Goal: Information Seeking & Learning: Learn about a topic

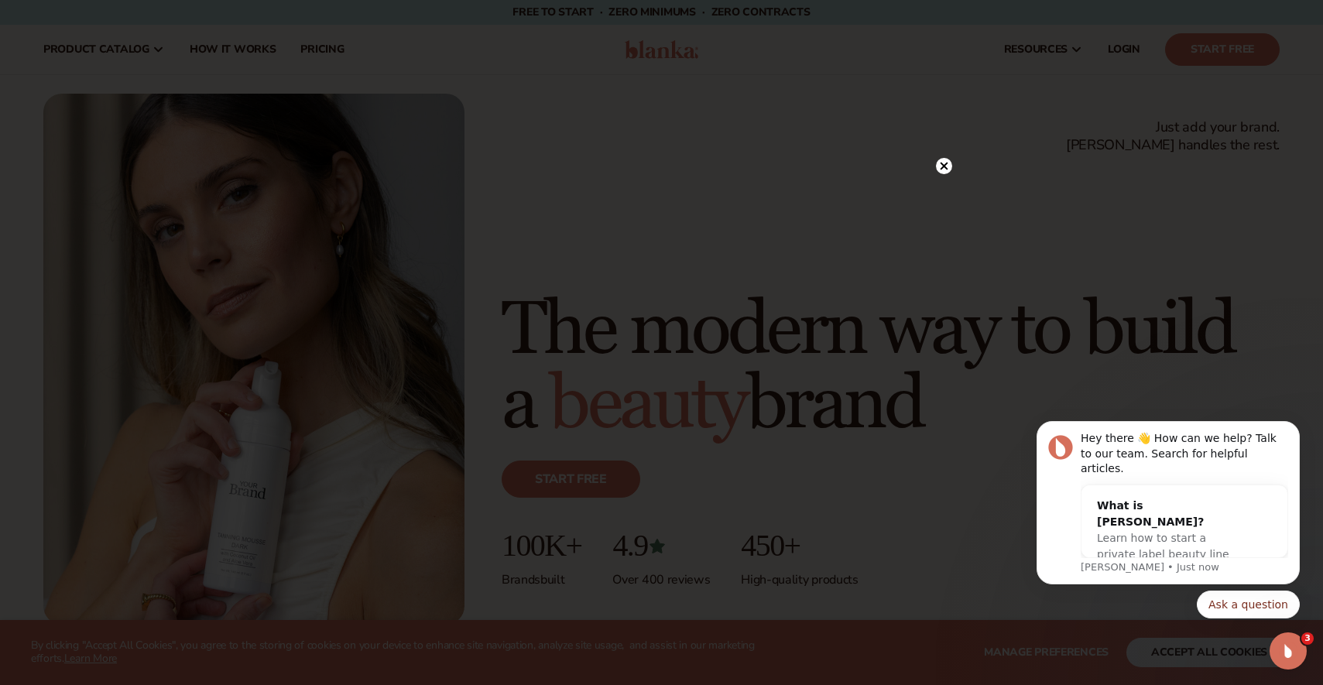
click at [948, 166] on circle at bounding box center [944, 166] width 16 height 16
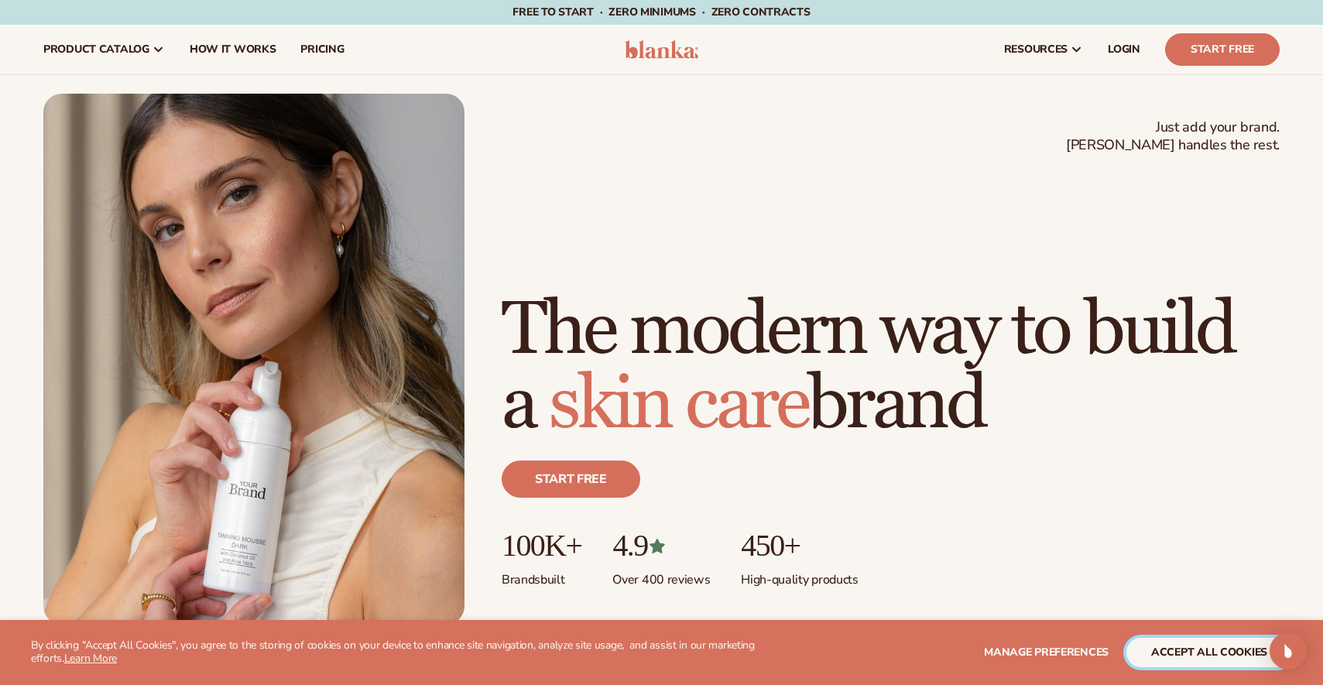
click at [1181, 647] on button "accept all cookies" at bounding box center [1210, 652] width 166 height 29
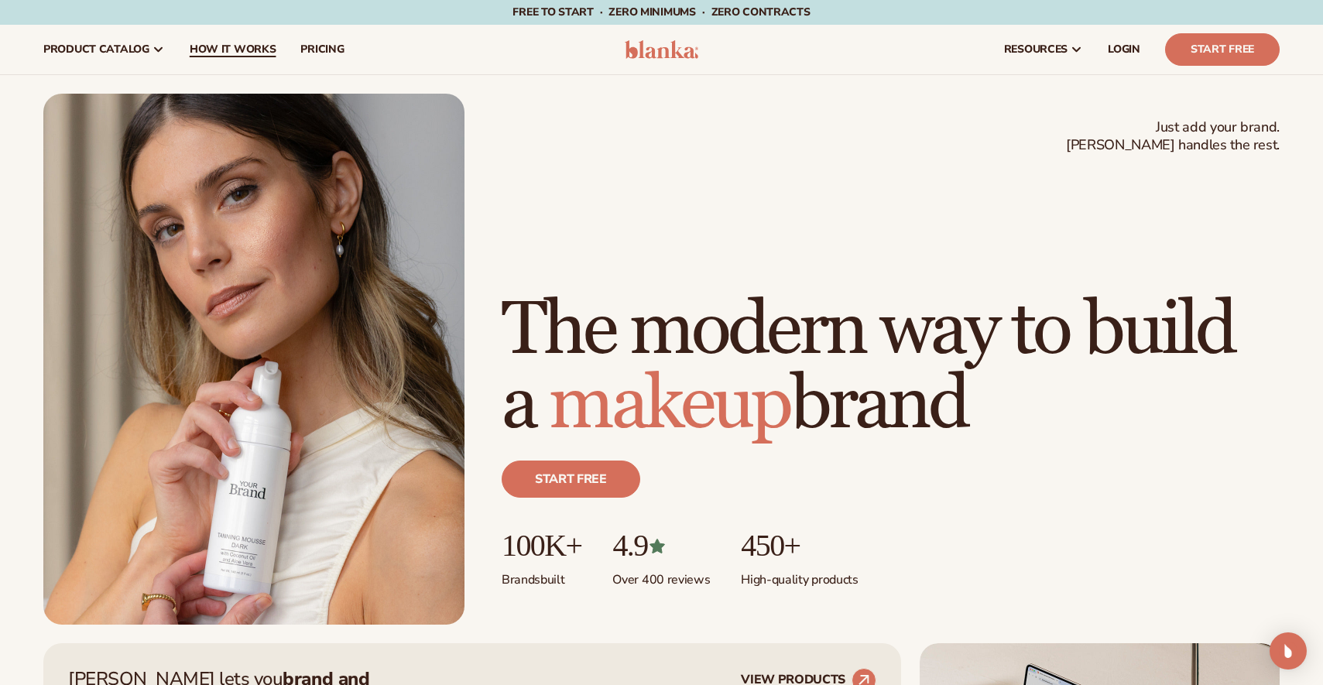
click at [201, 39] on link "How It Works" at bounding box center [232, 50] width 111 height 50
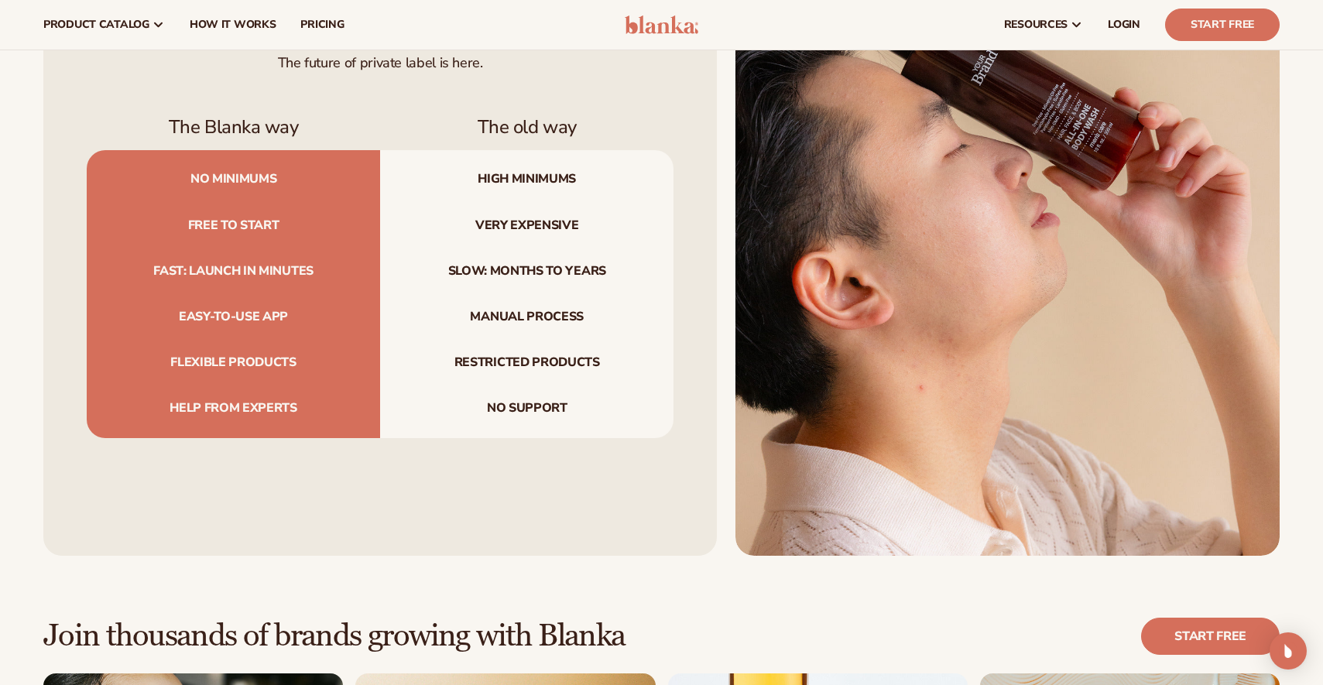
scroll to position [1773, 0]
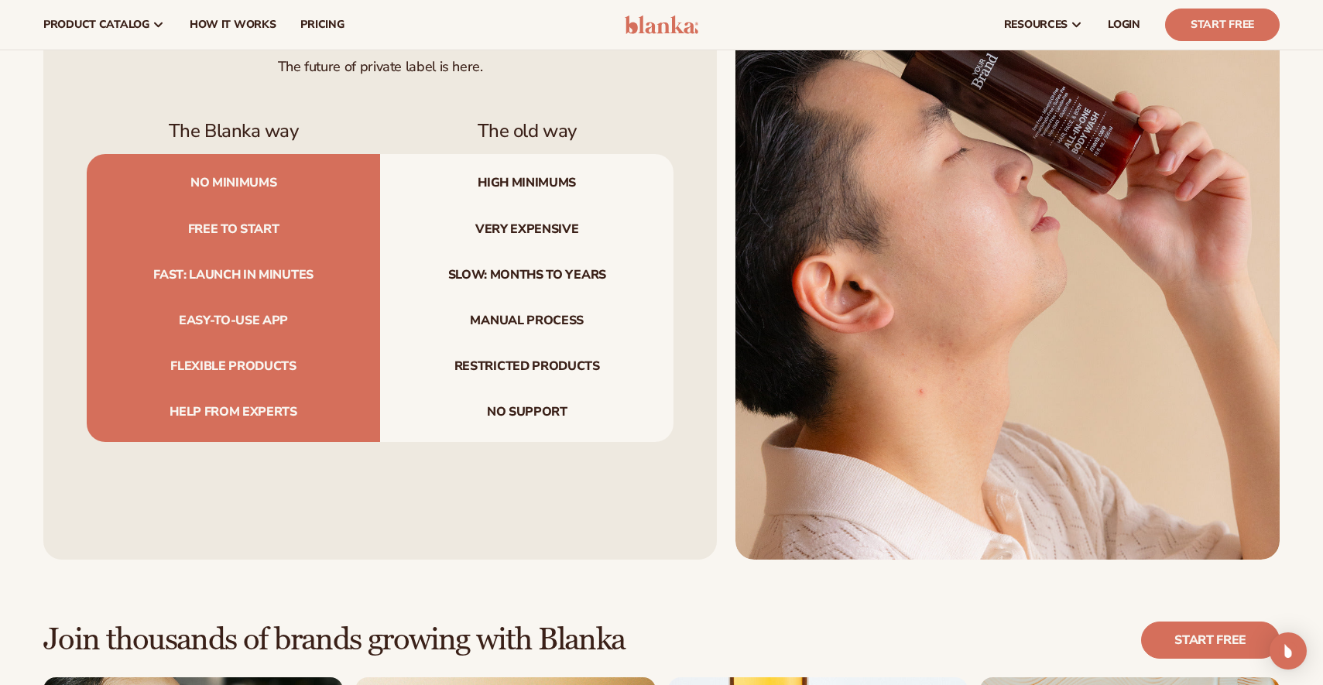
click at [217, 277] on span "Fast: launch in minutes" at bounding box center [233, 275] width 293 height 46
click at [304, 525] on div "Blanka is better The future of private label is here. The Blanka way The old wa…" at bounding box center [380, 218] width 674 height 684
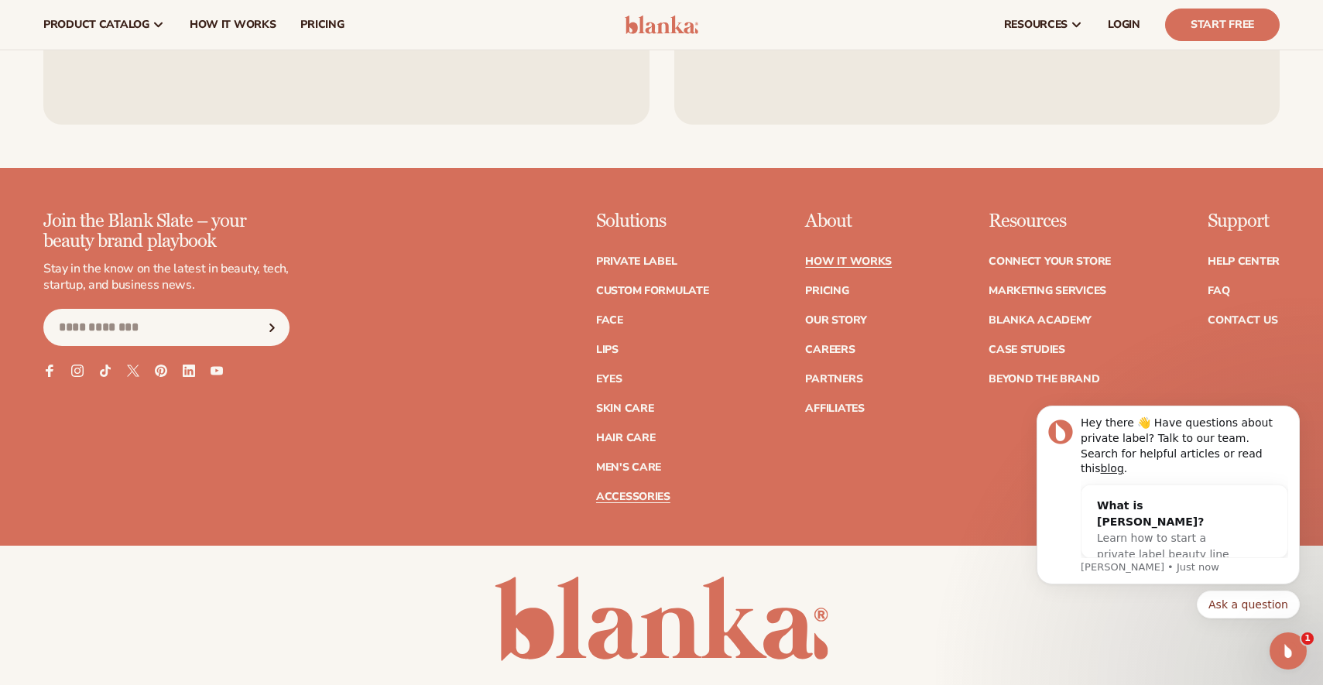
scroll to position [3699, 0]
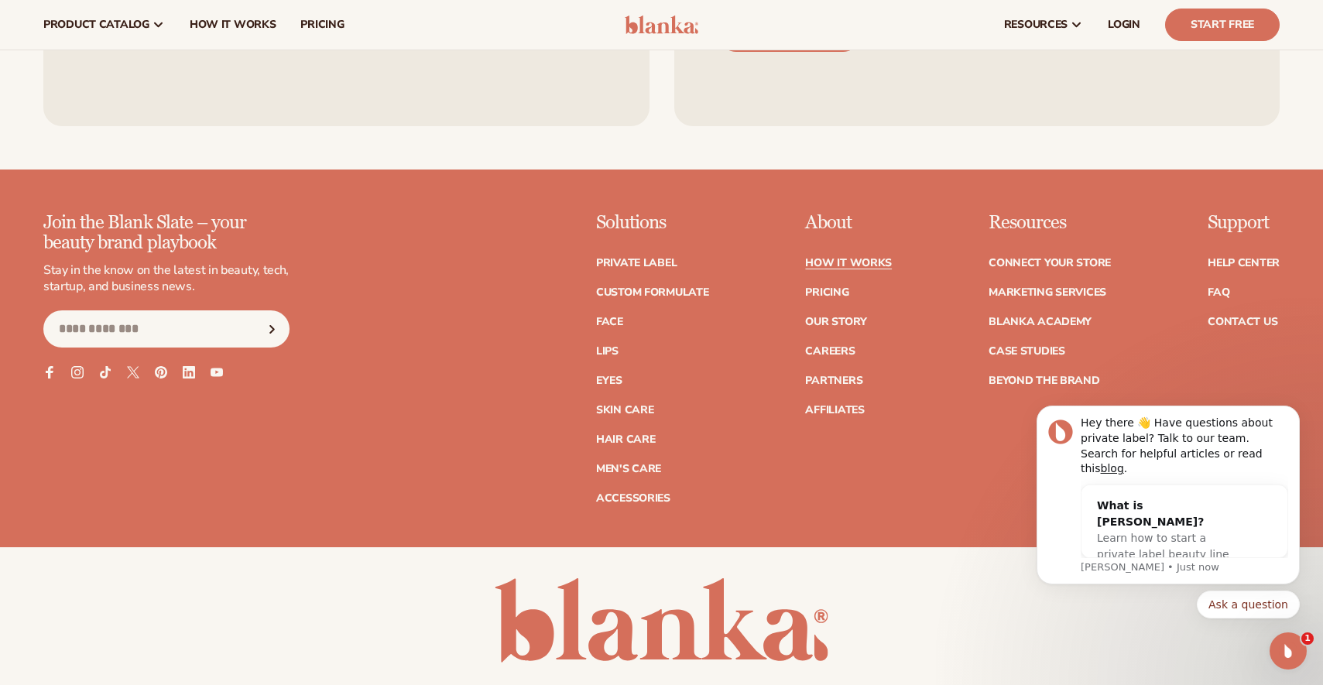
click at [140, 324] on input "Email" at bounding box center [166, 328] width 246 height 37
click at [367, 388] on div "Join the Blank Slate – your beauty brand playbook Stay in the know on the lates…" at bounding box center [661, 358] width 1237 height 291
click at [887, 533] on div "Join the Blank Slate – your beauty brand playbook Stay in the know on the lates…" at bounding box center [661, 380] width 1323 height 334
click at [839, 283] on ul "How It Works Pricing Our Story Careers Partners Affiliates" at bounding box center [848, 328] width 87 height 173
click at [834, 305] on ul "How It Works Pricing Our Story Careers Partners Affiliates" at bounding box center [848, 328] width 87 height 173
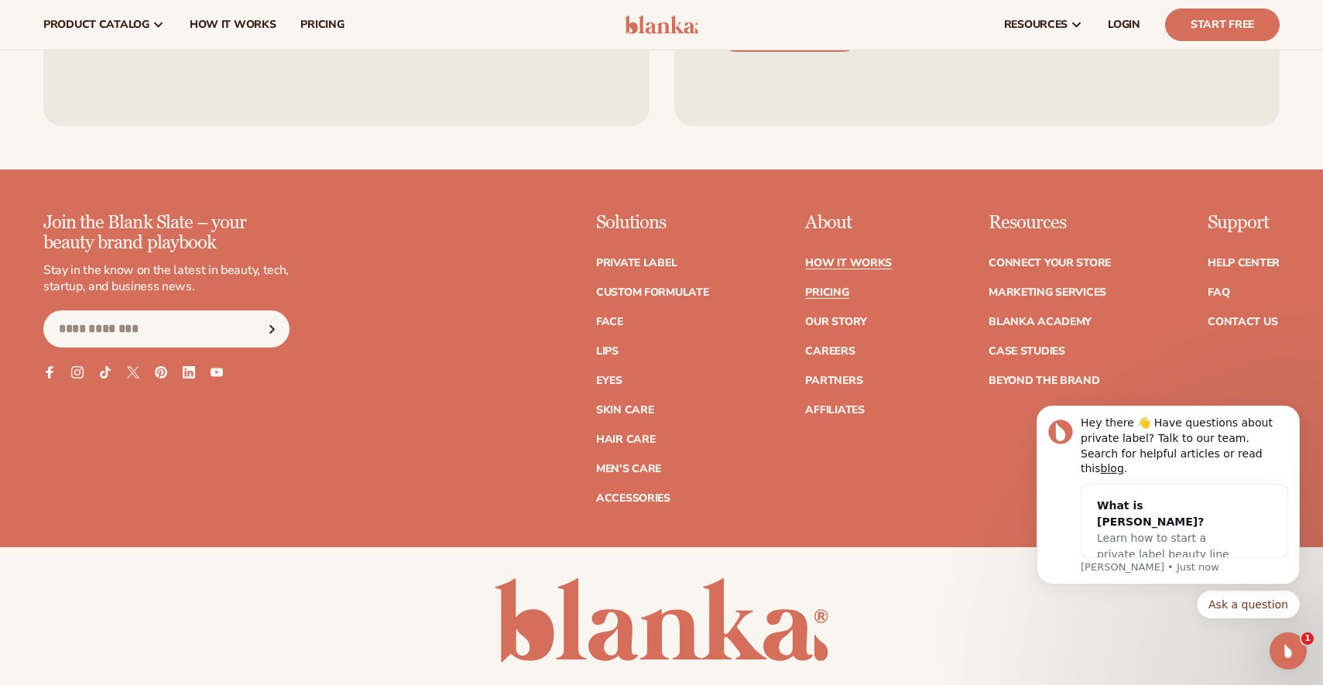
click at [828, 297] on link "Pricing" at bounding box center [826, 292] width 43 height 11
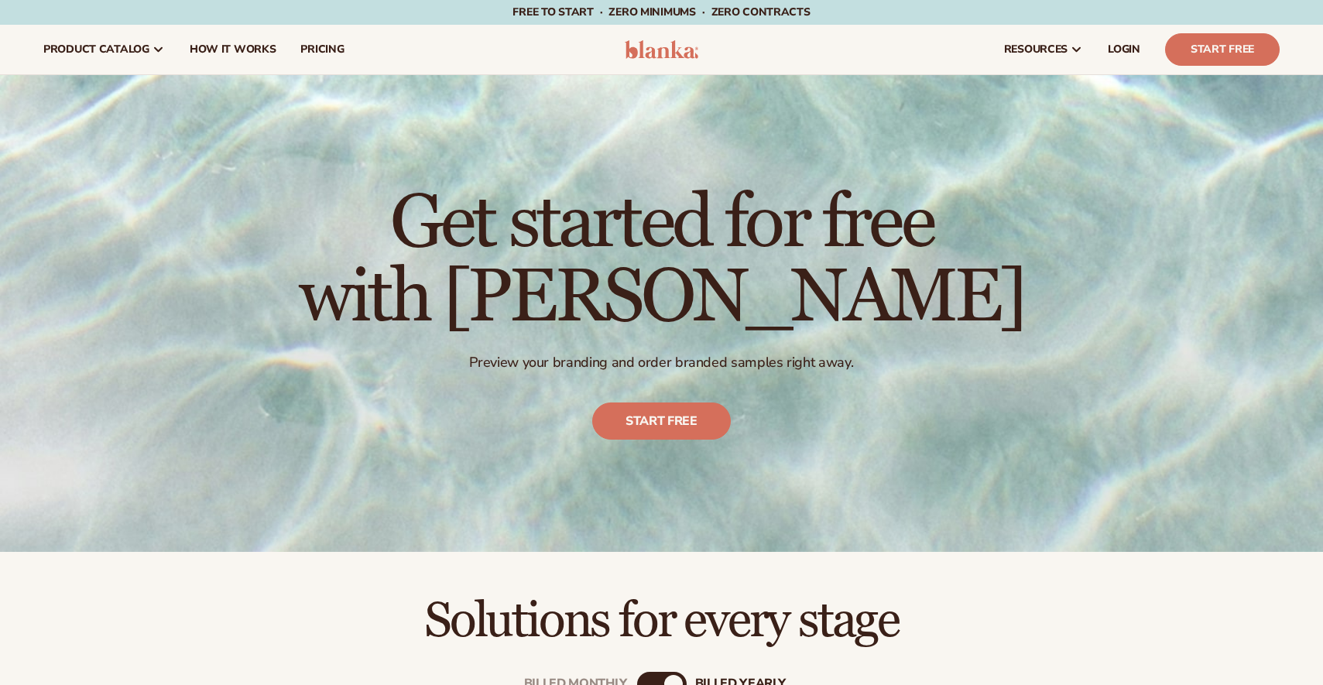
click at [714, 221] on h1 "Get started for free with Blanka" at bounding box center [661, 261] width 725 height 149
click at [823, 588] on div "Solutions for every stage" at bounding box center [661, 599] width 1323 height 95
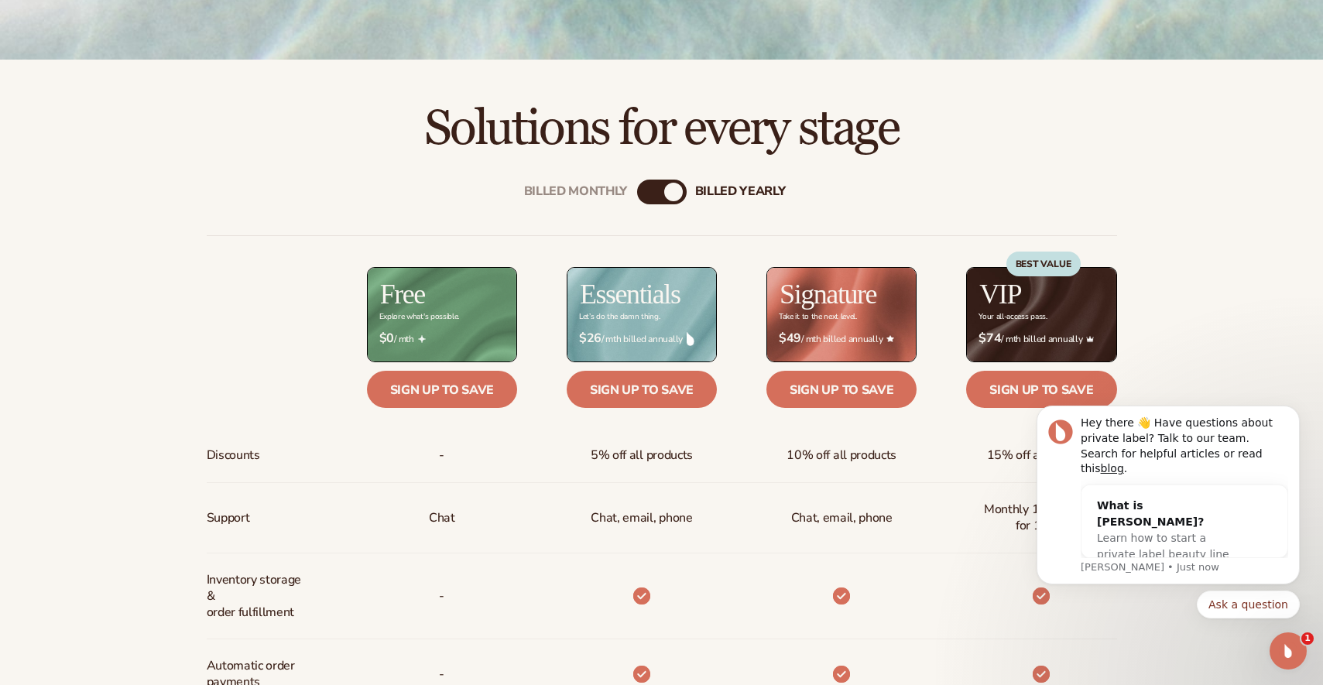
scroll to position [493, 0]
click at [1292, 420] on button "Dismiss notification" at bounding box center [1295, 410] width 20 height 20
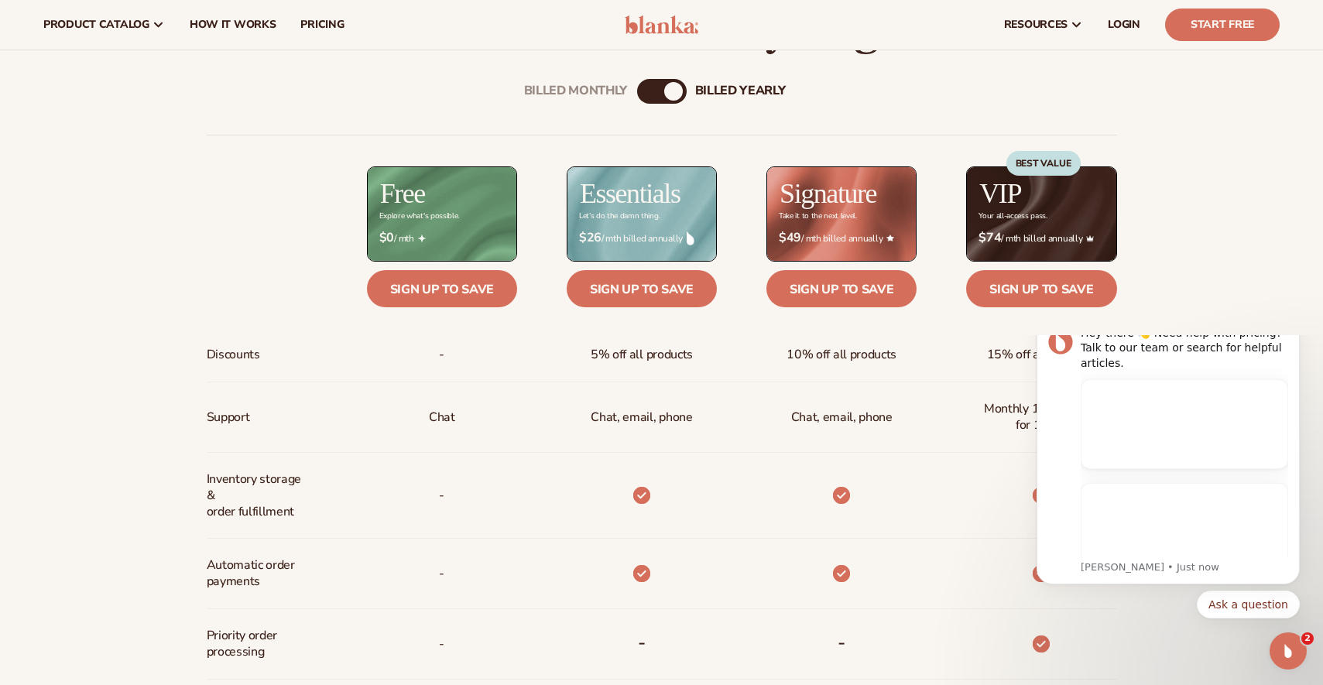
scroll to position [594, 0]
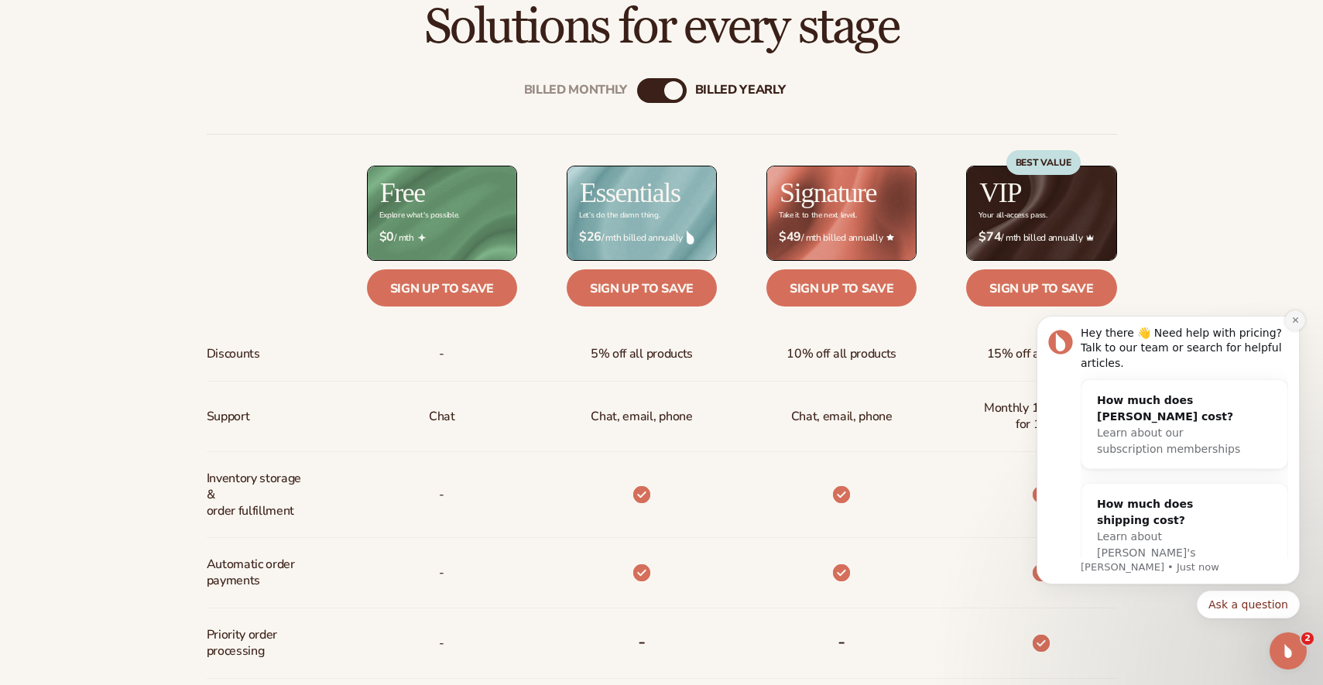
click at [1295, 322] on icon "Dismiss notification" at bounding box center [1295, 320] width 9 height 9
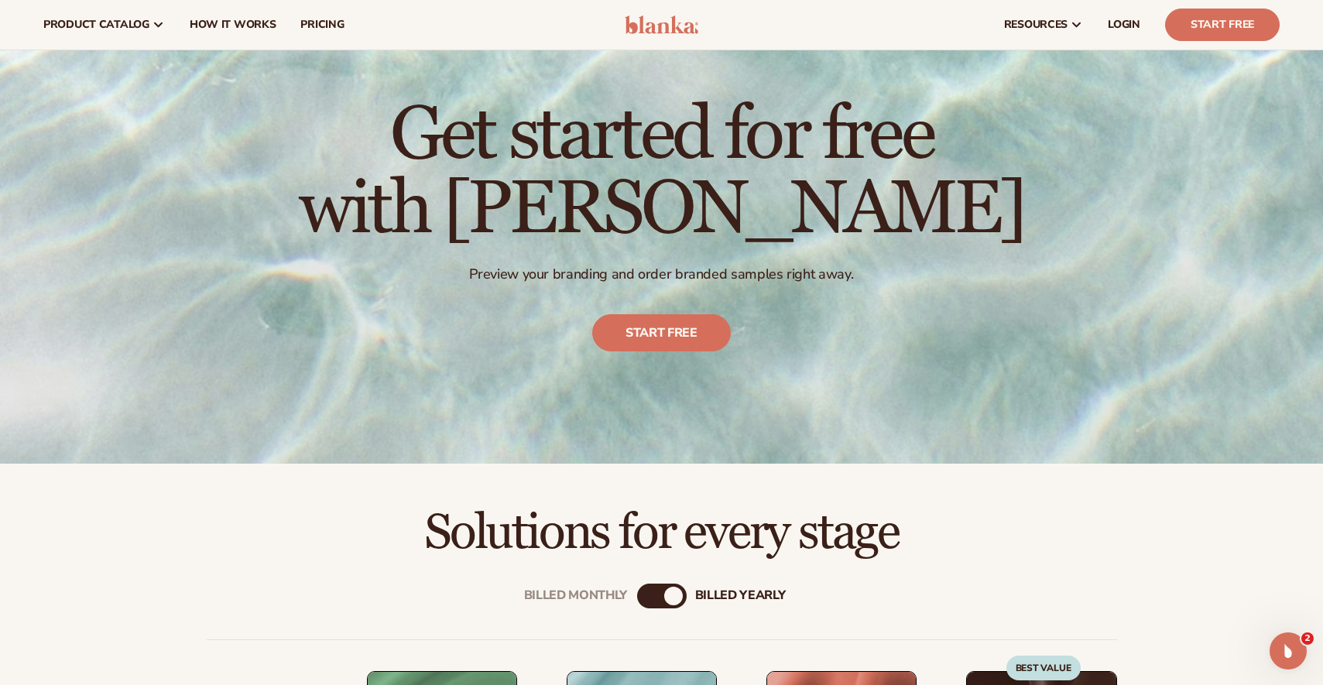
scroll to position [0, 0]
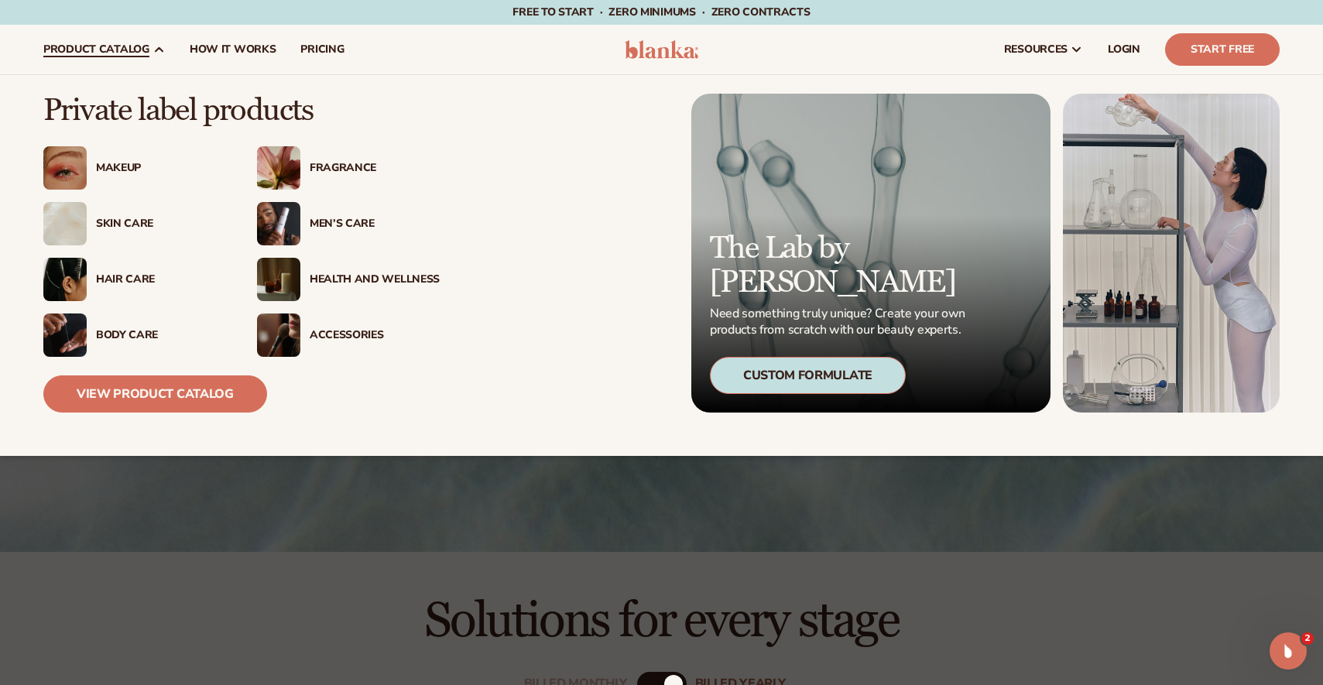
click at [349, 340] on div "Accessories" at bounding box center [375, 335] width 130 height 13
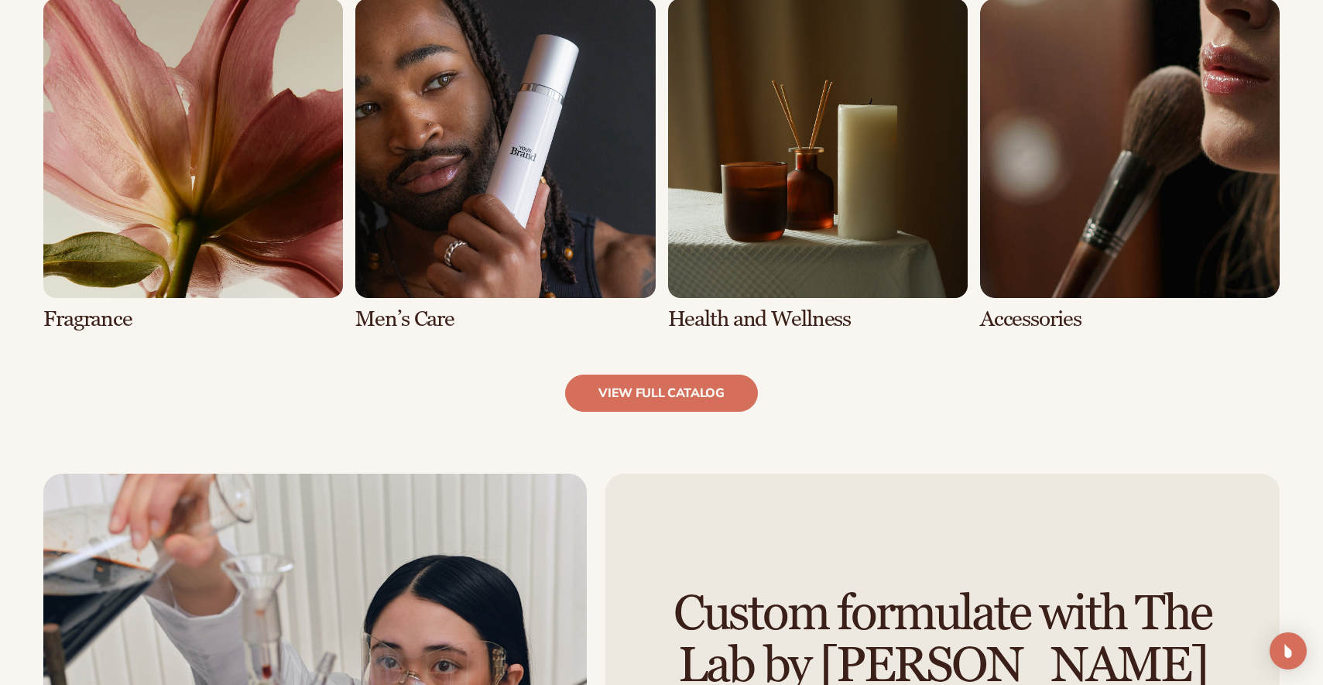
scroll to position [1528, 0]
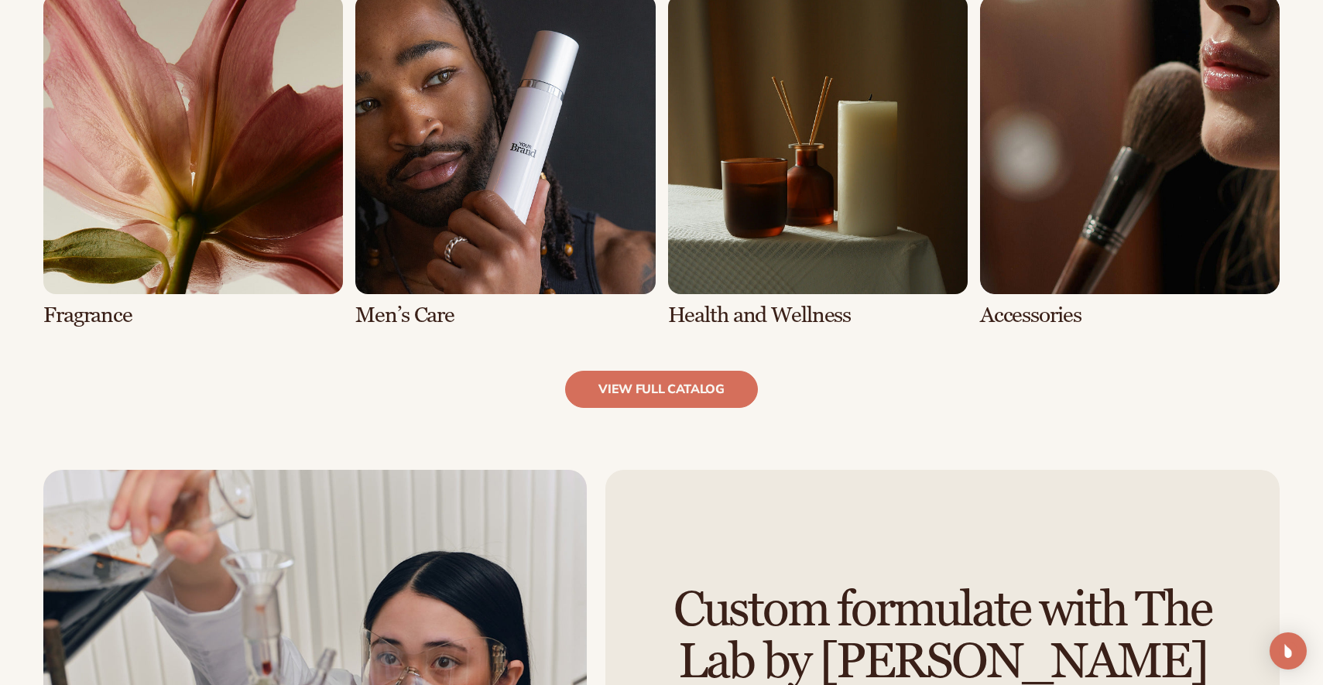
click at [1120, 227] on link "8 / 8" at bounding box center [1130, 161] width 300 height 333
click at [1032, 319] on link "8 / 8" at bounding box center [1130, 161] width 300 height 333
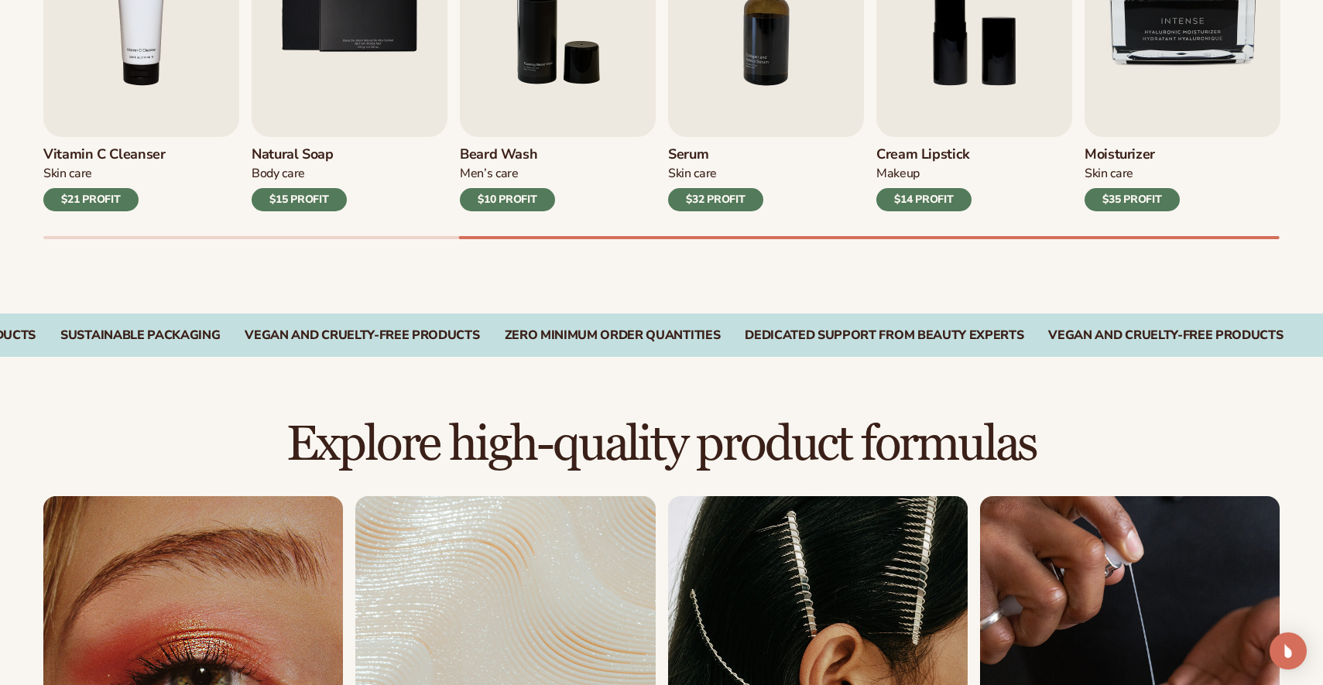
scroll to position [773, 0]
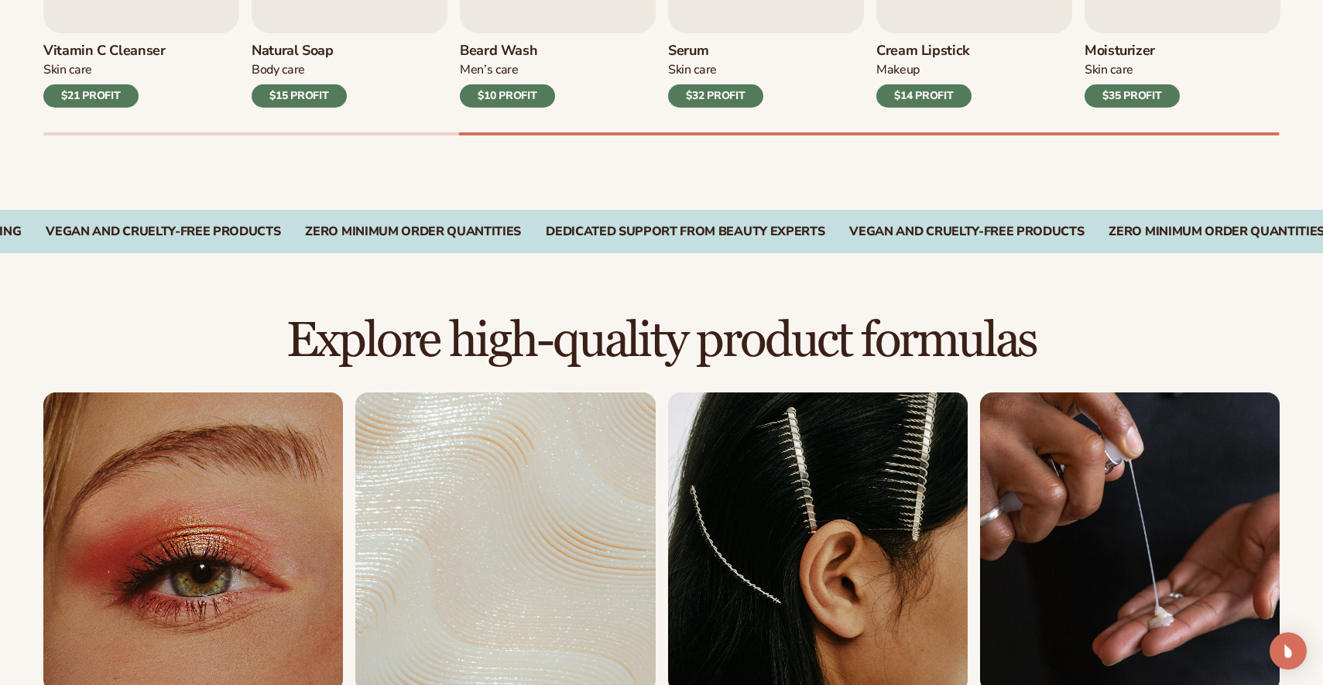
click at [731, 657] on link "3 / 8" at bounding box center [818, 559] width 300 height 333
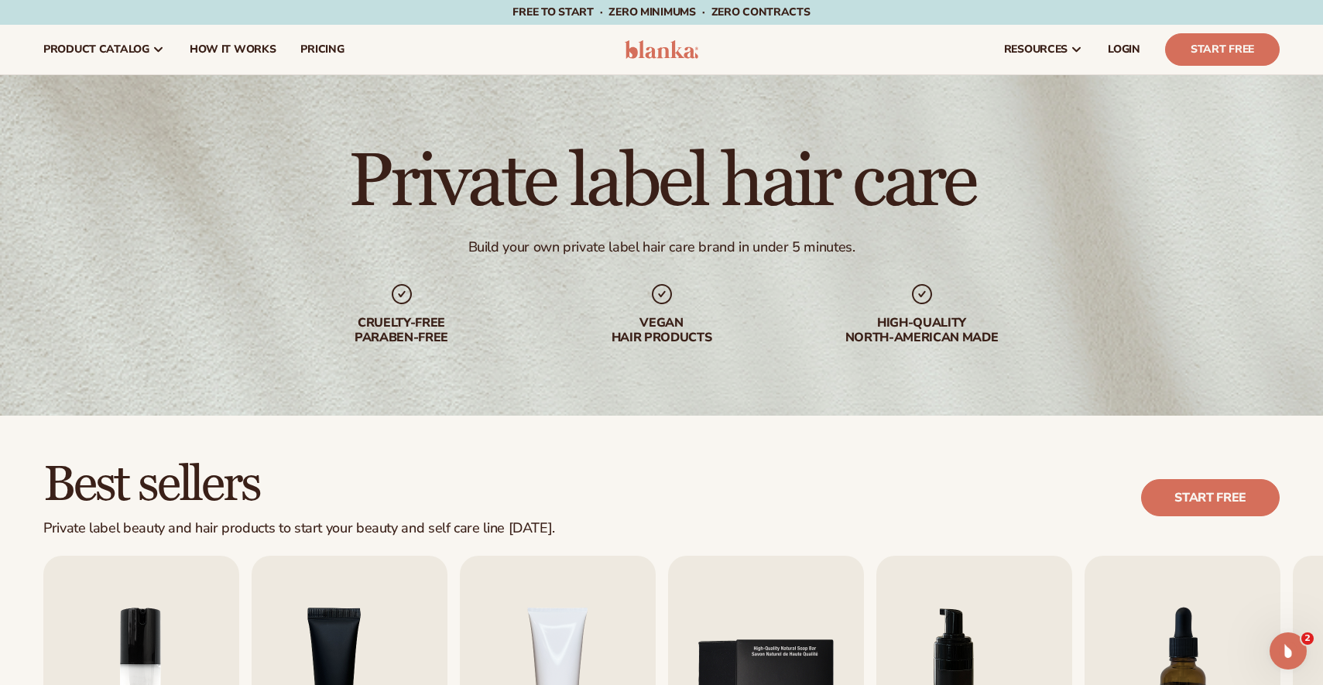
click at [655, 57] on img at bounding box center [662, 49] width 74 height 19
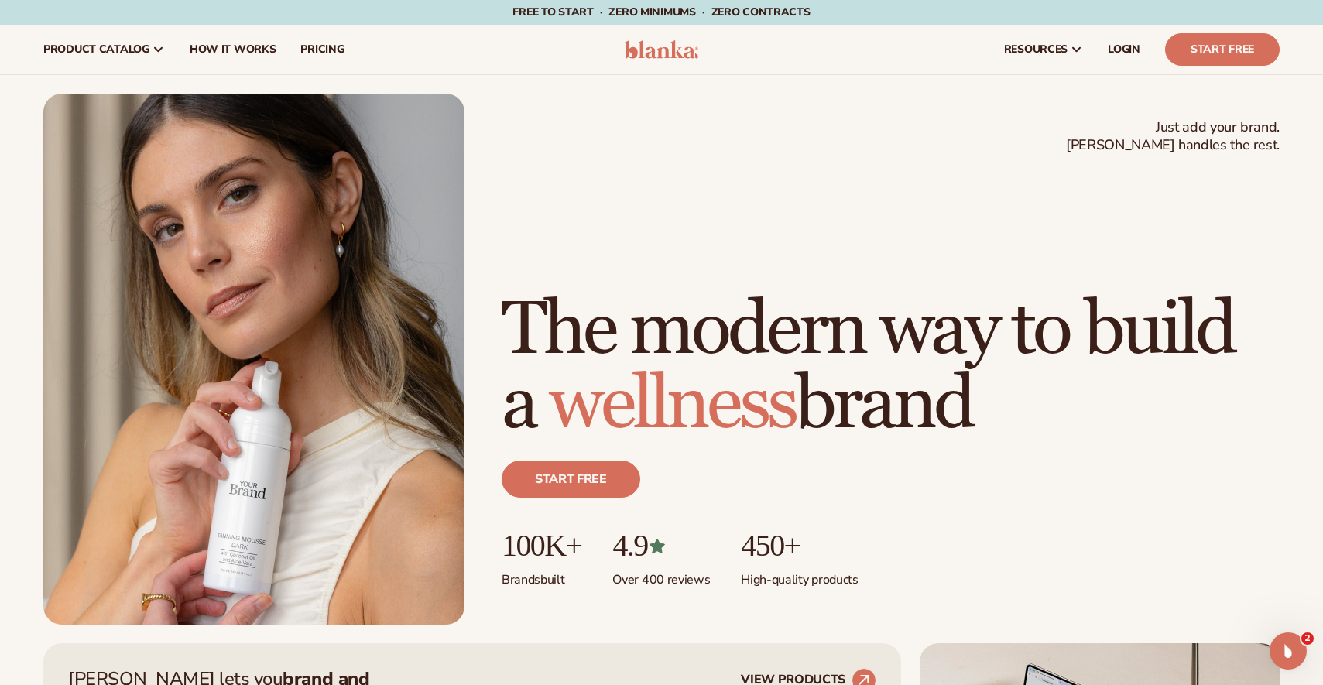
click at [692, 346] on h1 "The modern way to build a wellness brand" at bounding box center [891, 367] width 778 height 149
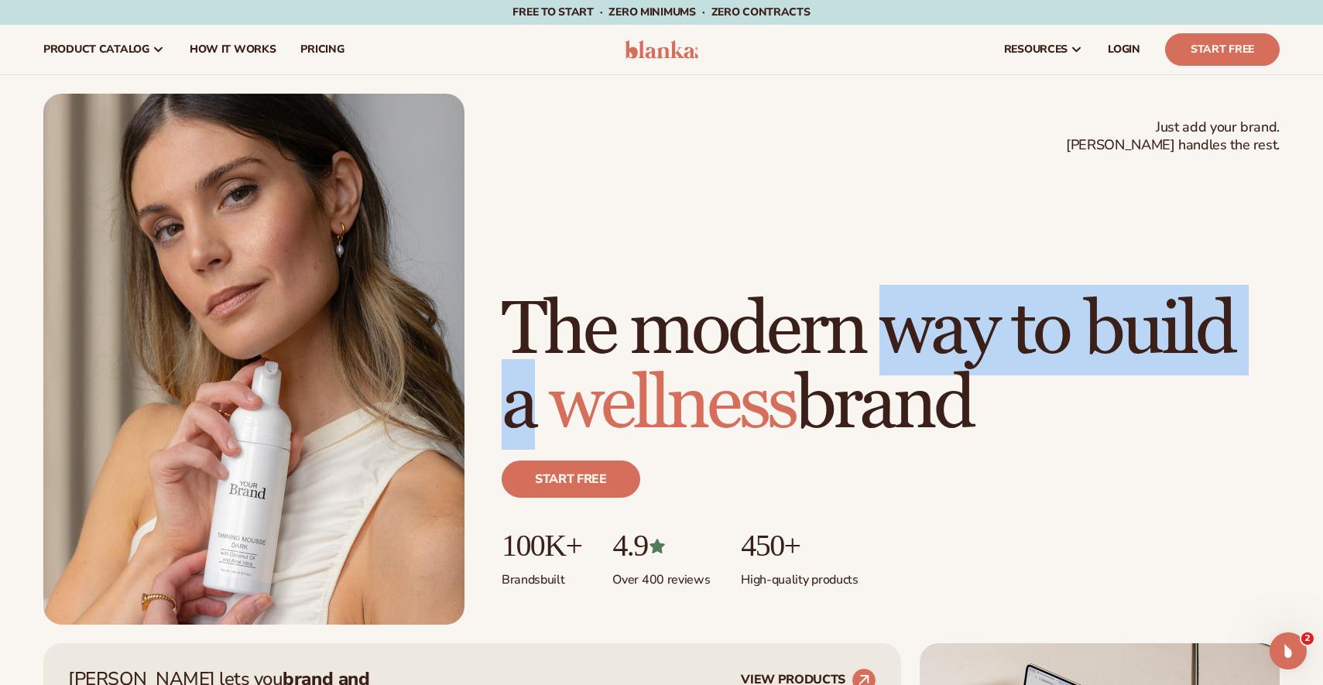
click at [692, 346] on h1 "The modern way to build a wellness brand" at bounding box center [891, 367] width 778 height 149
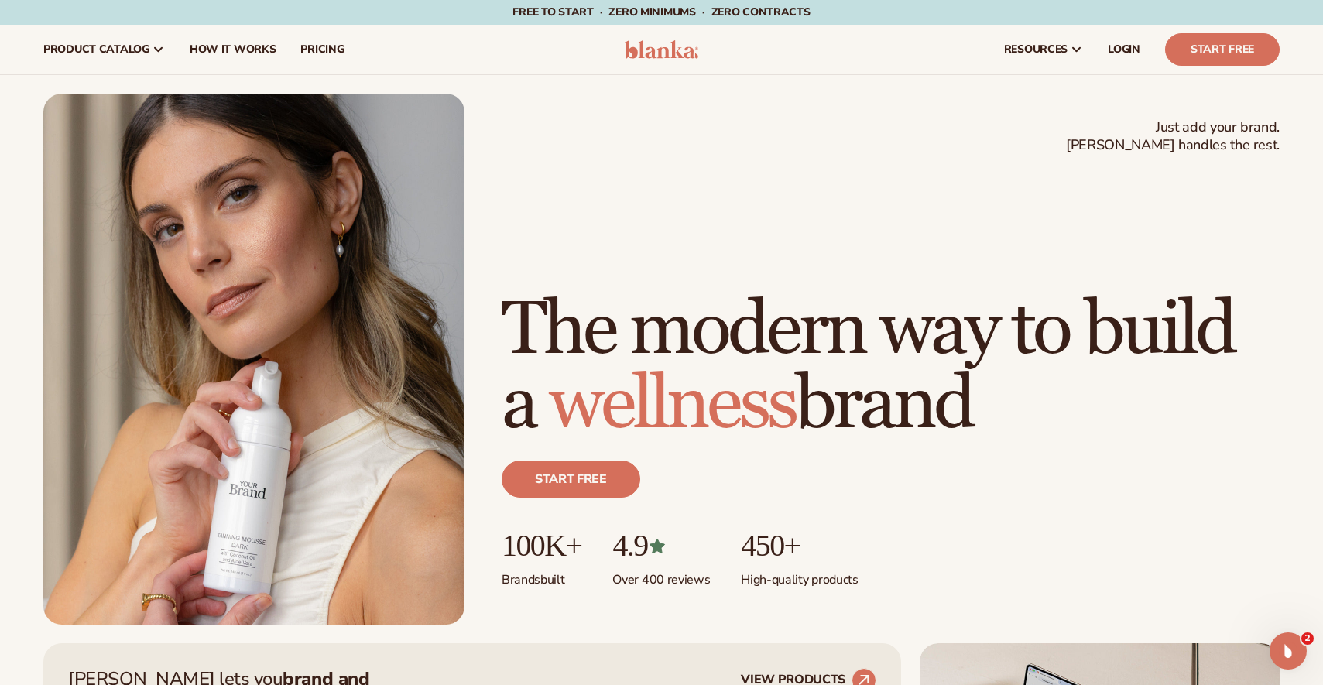
click at [971, 485] on div "Start free" at bounding box center [891, 485] width 778 height 87
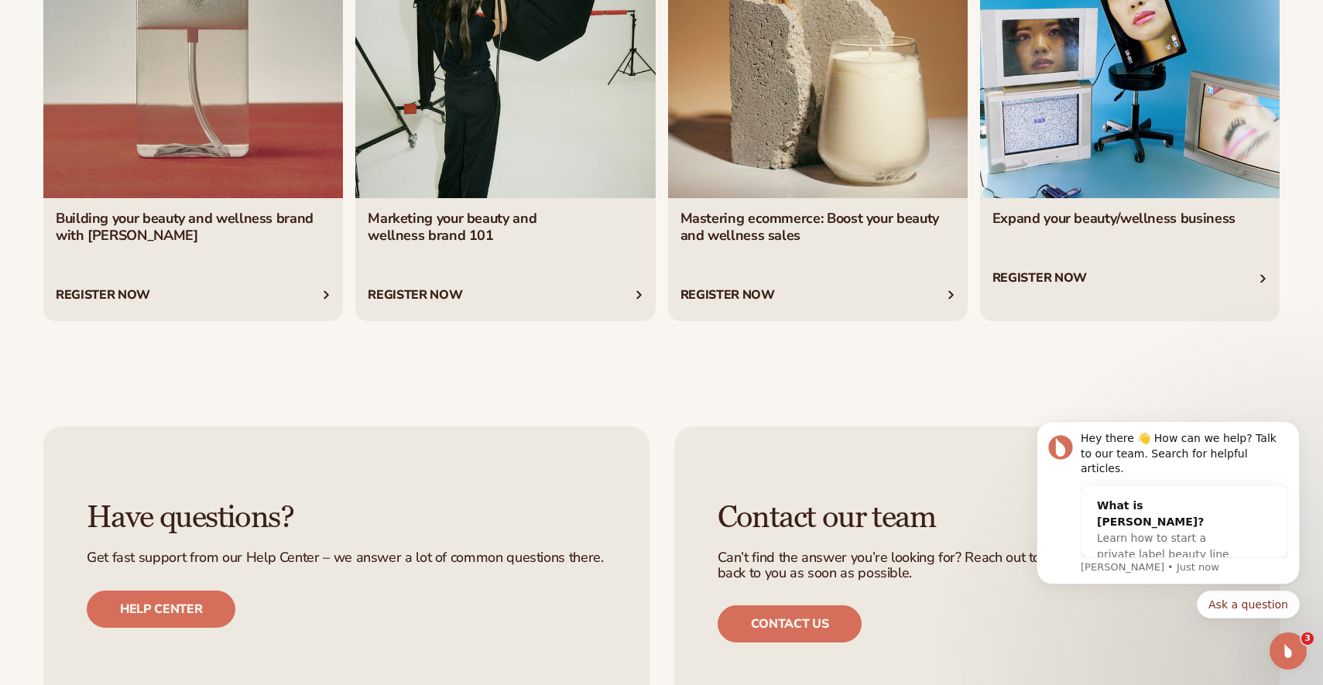
scroll to position [6083, 0]
